Goal: Contribute content: Add original content to the website for others to see

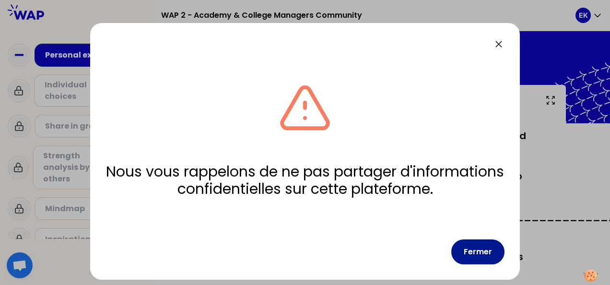
click at [484, 254] on button "Fermer" at bounding box center [477, 251] width 53 height 25
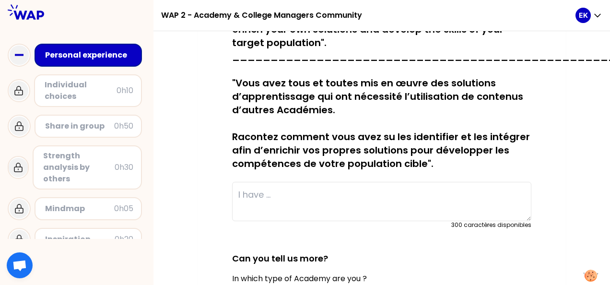
scroll to position [161, 0]
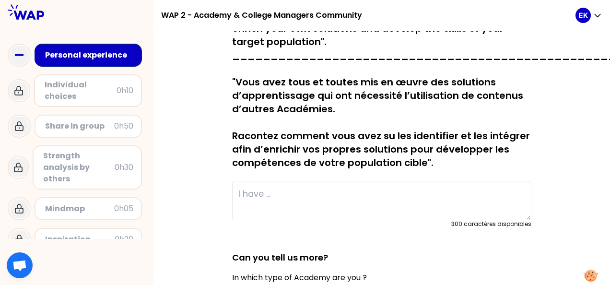
click at [450, 193] on textarea at bounding box center [381, 200] width 299 height 39
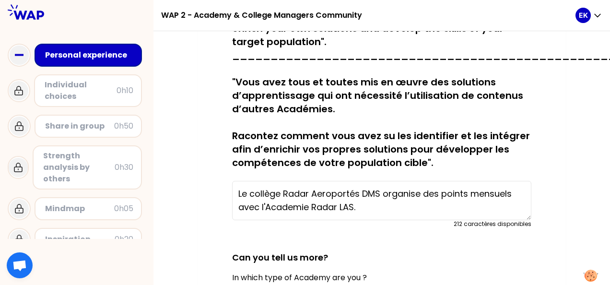
click at [393, 208] on textarea "Le collège Radar Aeroportés DMS organise des points mensuels avec l'Academie Ra…" at bounding box center [381, 200] width 299 height 39
drag, startPoint x: 464, startPoint y: 205, endPoint x: 413, endPoint y: 203, distance: 50.9
click at [413, 203] on textarea "Le collège Radar Aéroportés DMS organise des points mensuels avec l'Académie Ra…" at bounding box center [381, 200] width 299 height 39
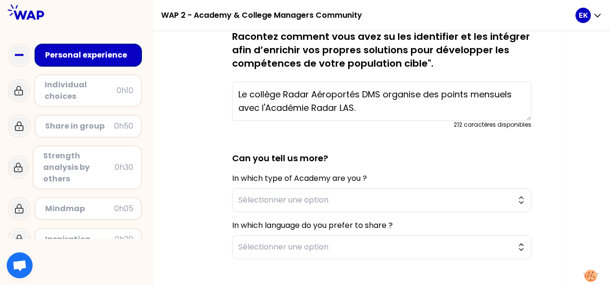
scroll to position [261, 0]
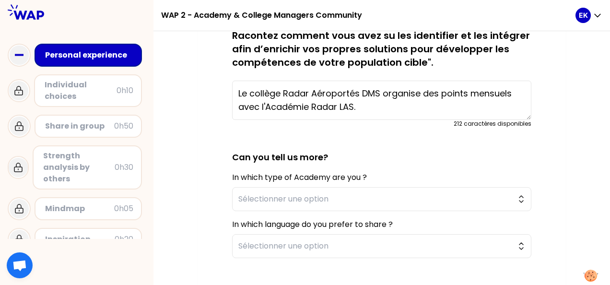
type textarea "Le collège Radar Aéroportés DMS organise des points mensuels avec l'Académie Ra…"
